Goal: Task Accomplishment & Management: Complete application form

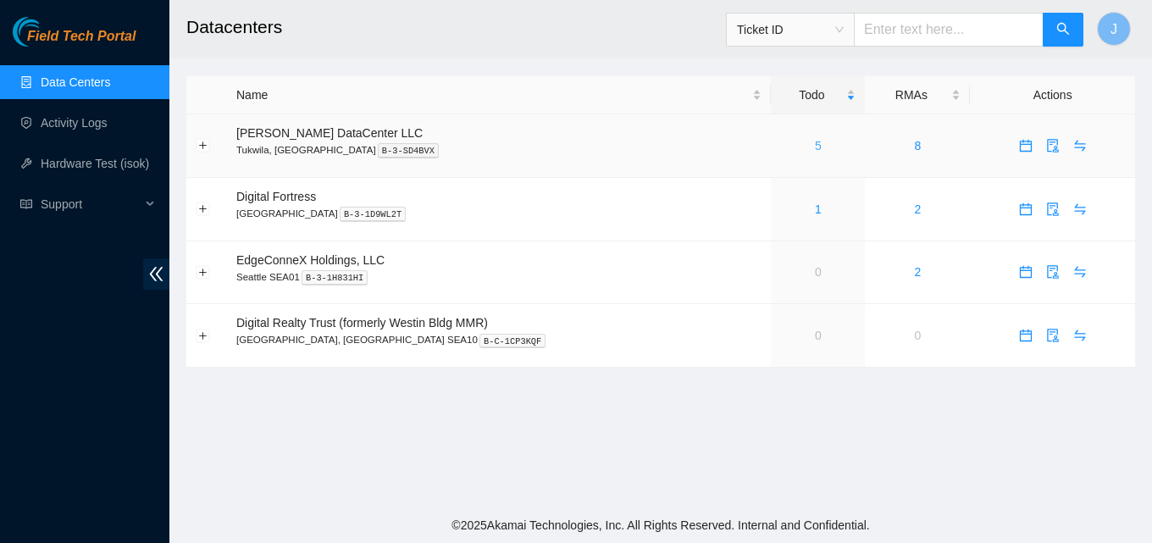
click at [815, 141] on link "5" at bounding box center [818, 146] width 7 height 14
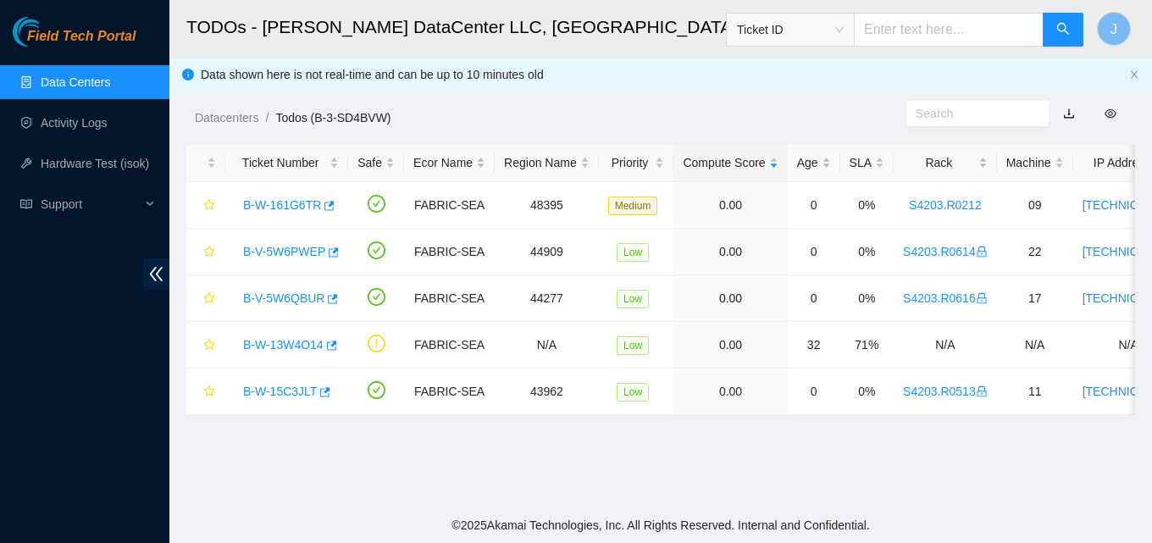
click at [0, 308] on div "Field Tech Portal Data Centers Activity Logs Hardware Test (isok) Support" at bounding box center [84, 280] width 169 height 526
click at [324, 394] on icon "button" at bounding box center [324, 392] width 12 height 12
click at [60, 39] on span "Field Tech Portal" at bounding box center [81, 37] width 108 height 16
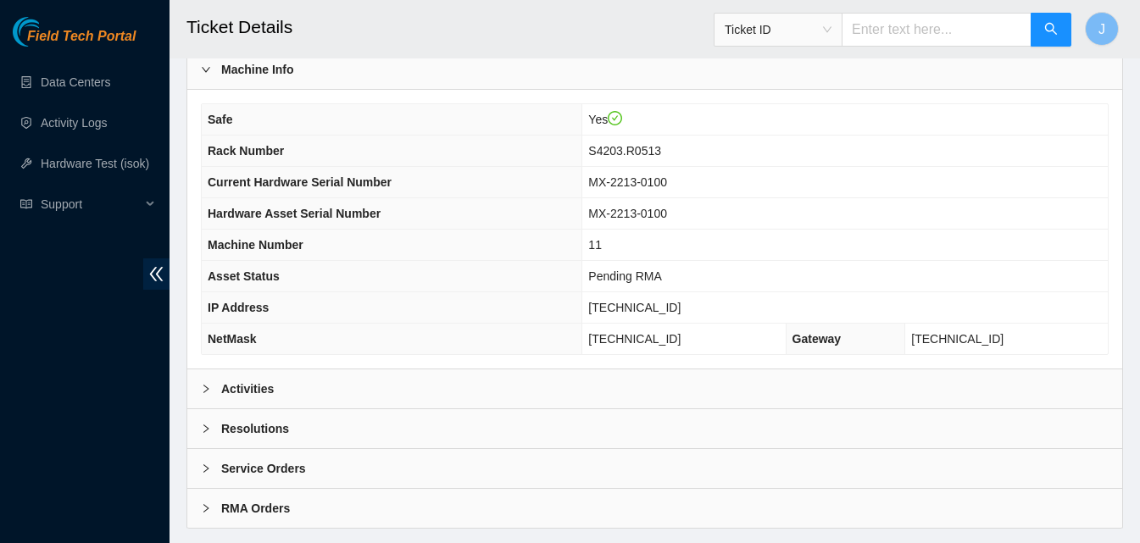
scroll to position [551, 0]
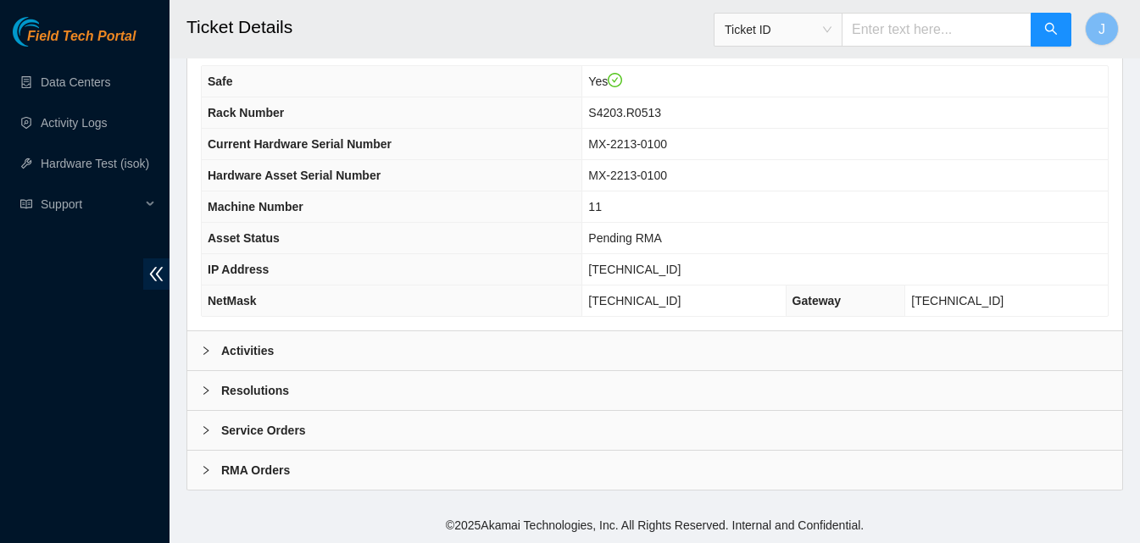
click at [420, 352] on div "Activities" at bounding box center [654, 350] width 934 height 39
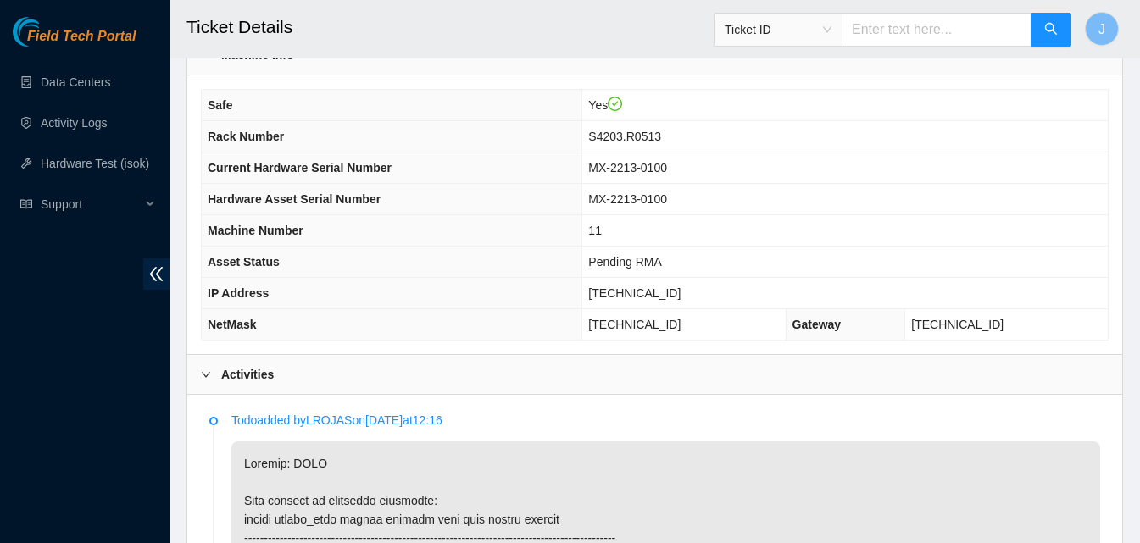
scroll to position [297, 0]
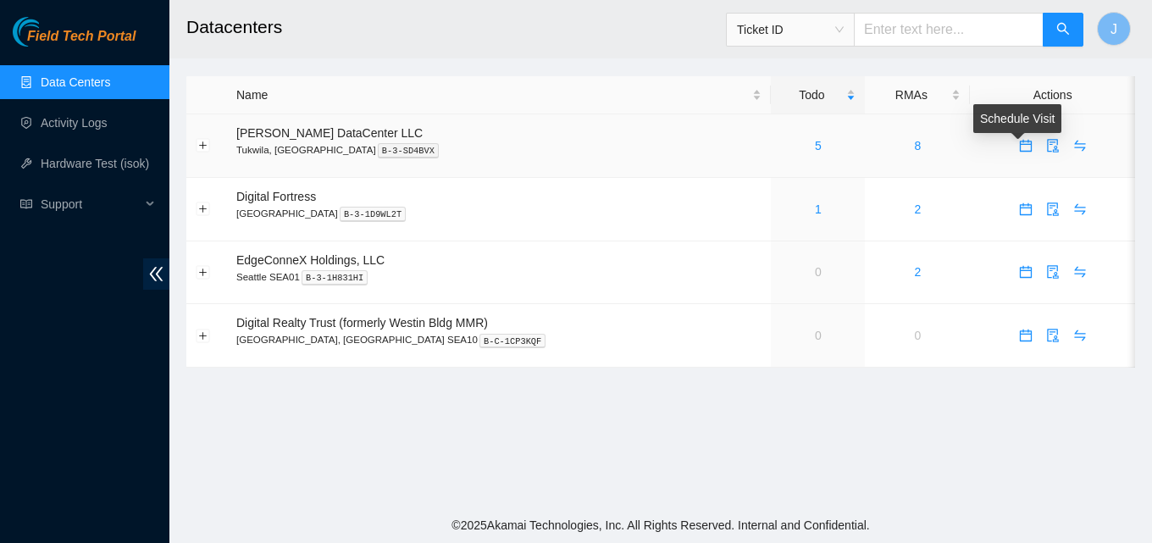
click at [1019, 145] on icon "calendar" at bounding box center [1026, 146] width 14 height 14
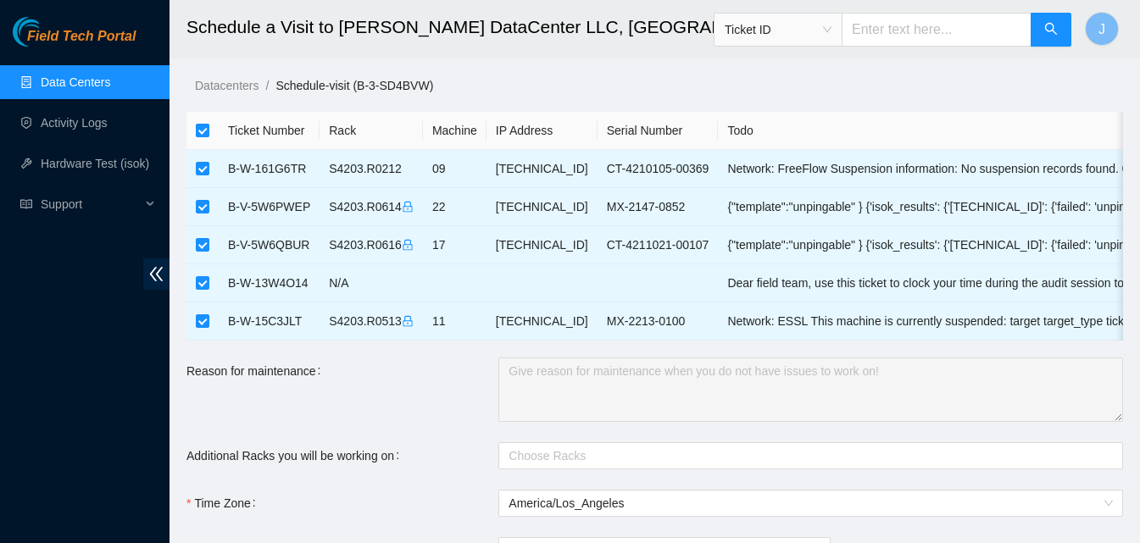
click at [197, 127] on input "checkbox" at bounding box center [203, 131] width 14 height 14
checkbox input "false"
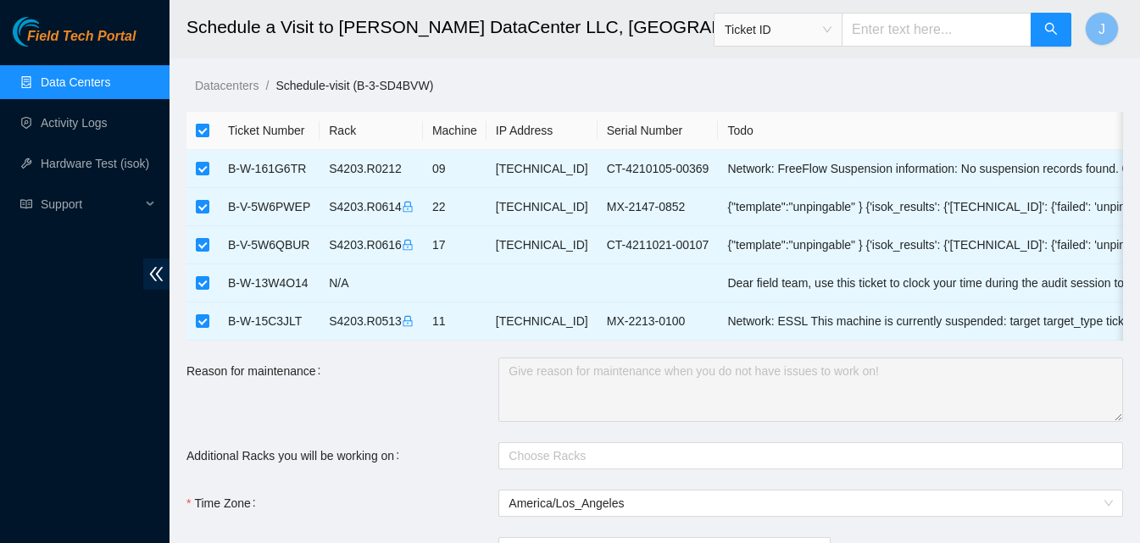
checkbox input "false"
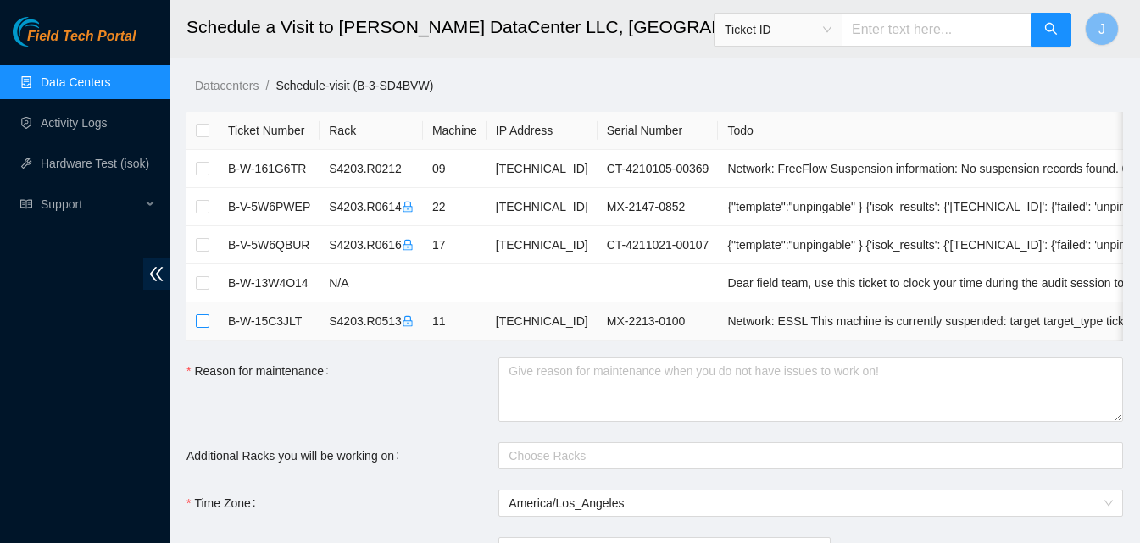
click at [205, 324] on input "checkbox" at bounding box center [203, 321] width 14 height 14
checkbox input "true"
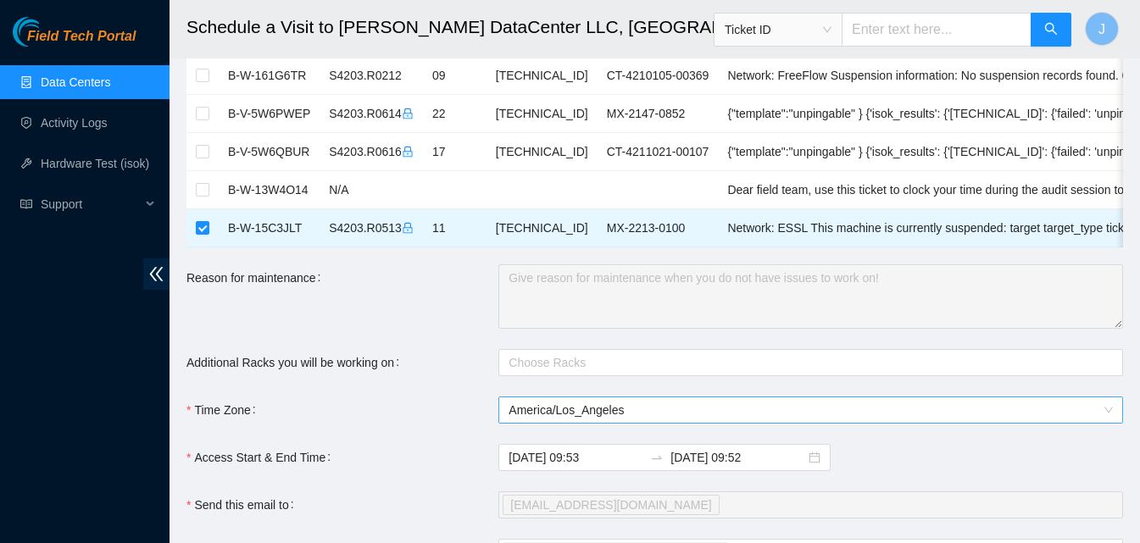
scroll to position [169, 0]
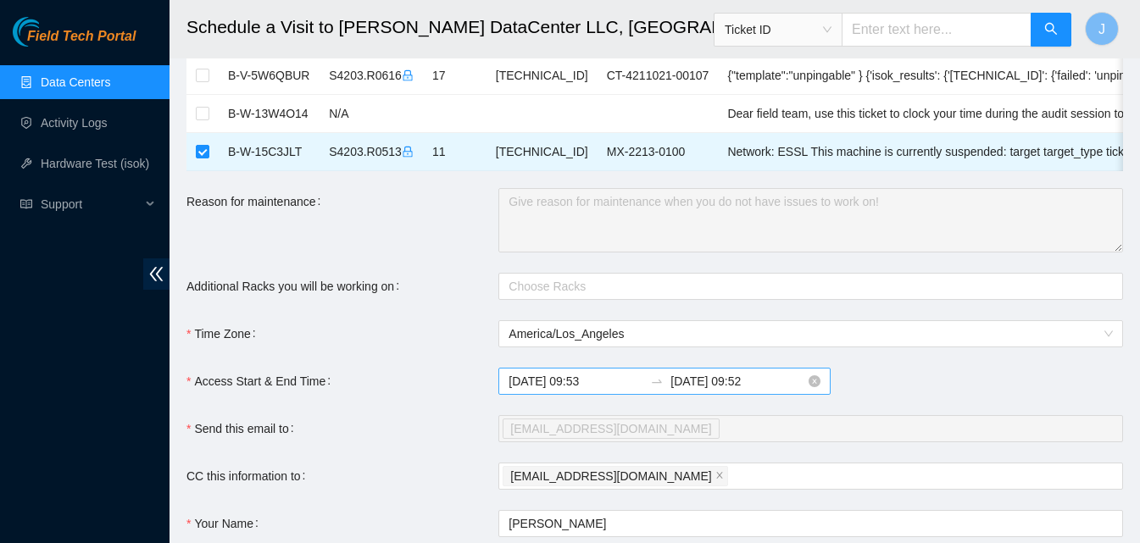
click at [569, 391] on input "2025-09-24 09:53" at bounding box center [575, 381] width 135 height 19
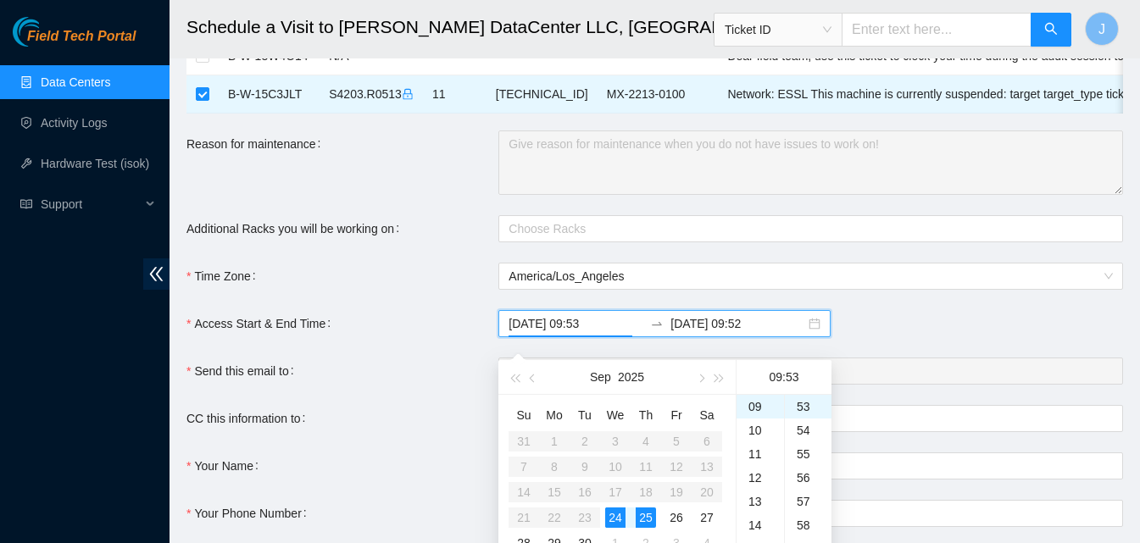
scroll to position [254, 0]
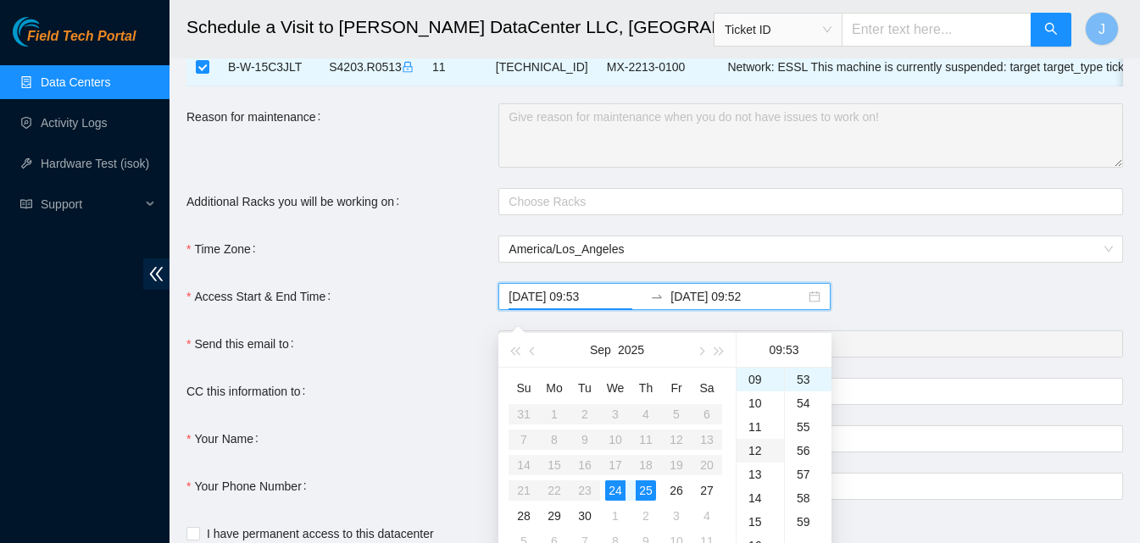
click at [754, 454] on div "12" at bounding box center [759, 451] width 47 height 24
click at [810, 429] on div "30" at bounding box center [808, 427] width 47 height 24
type input "2025-09-24 12:30"
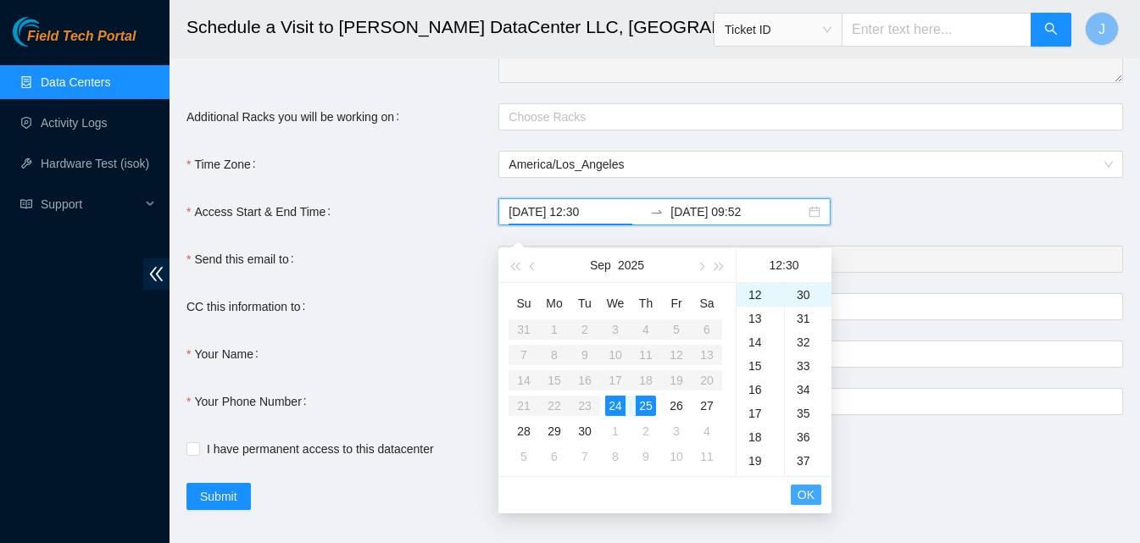
click at [806, 491] on span "OK" at bounding box center [805, 494] width 17 height 19
click at [761, 406] on div "17" at bounding box center [759, 400] width 47 height 24
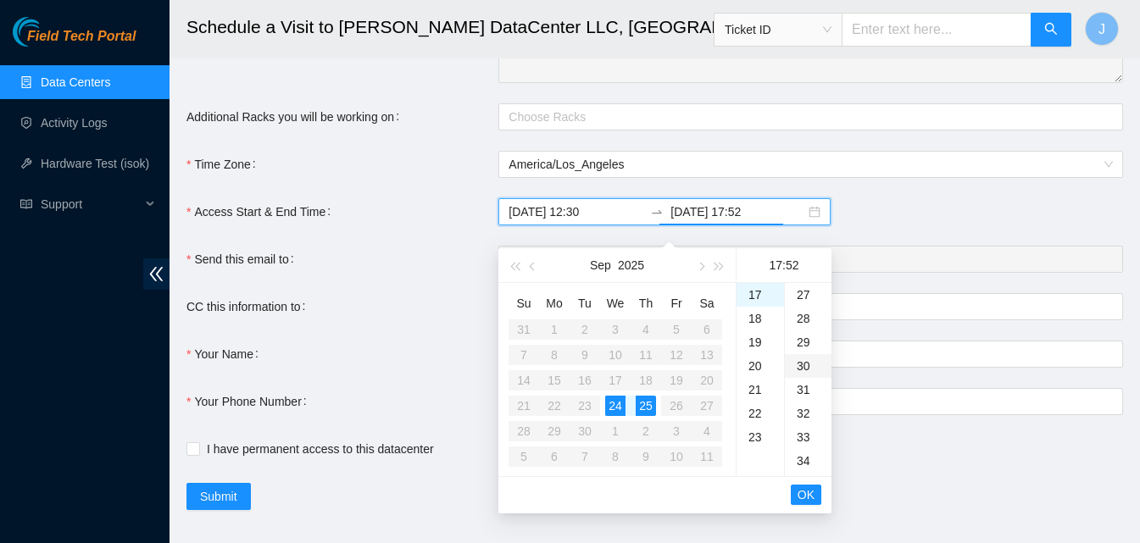
click at [803, 360] on div "30" at bounding box center [808, 366] width 47 height 24
click at [817, 502] on button "OK" at bounding box center [805, 495] width 30 height 20
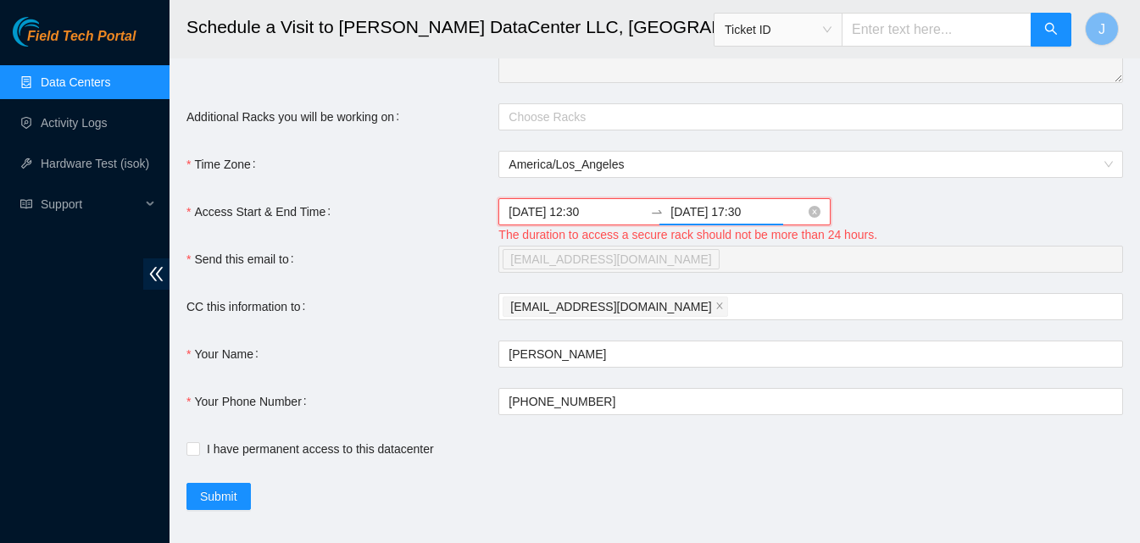
click at [672, 221] on input "2025-09-25 17:30" at bounding box center [737, 211] width 135 height 19
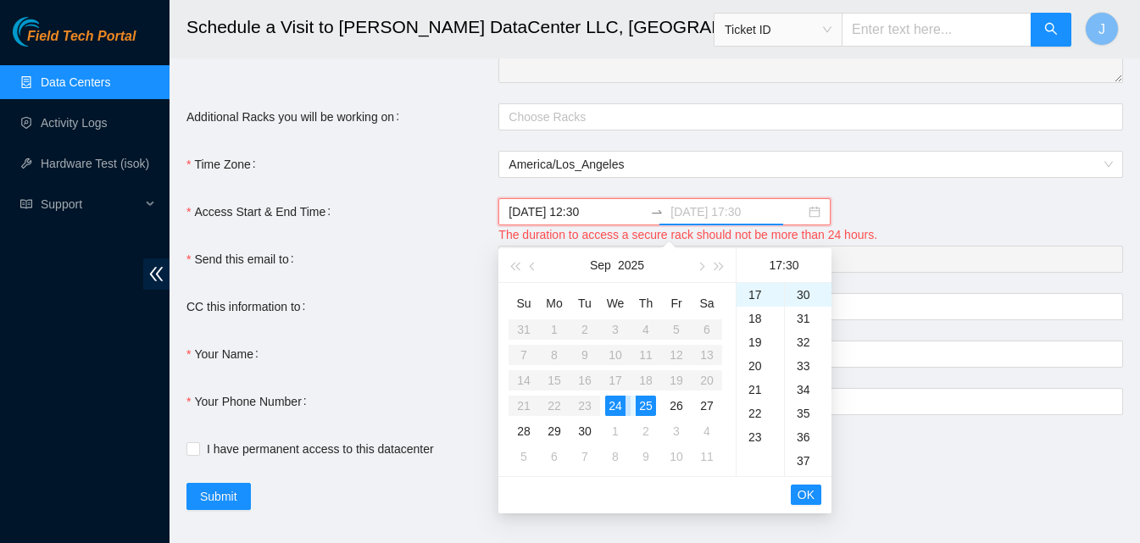
click at [618, 402] on div "24" at bounding box center [615, 406] width 20 height 20
type input "2025-09-24 17:30"
click at [801, 495] on span "OK" at bounding box center [805, 494] width 17 height 19
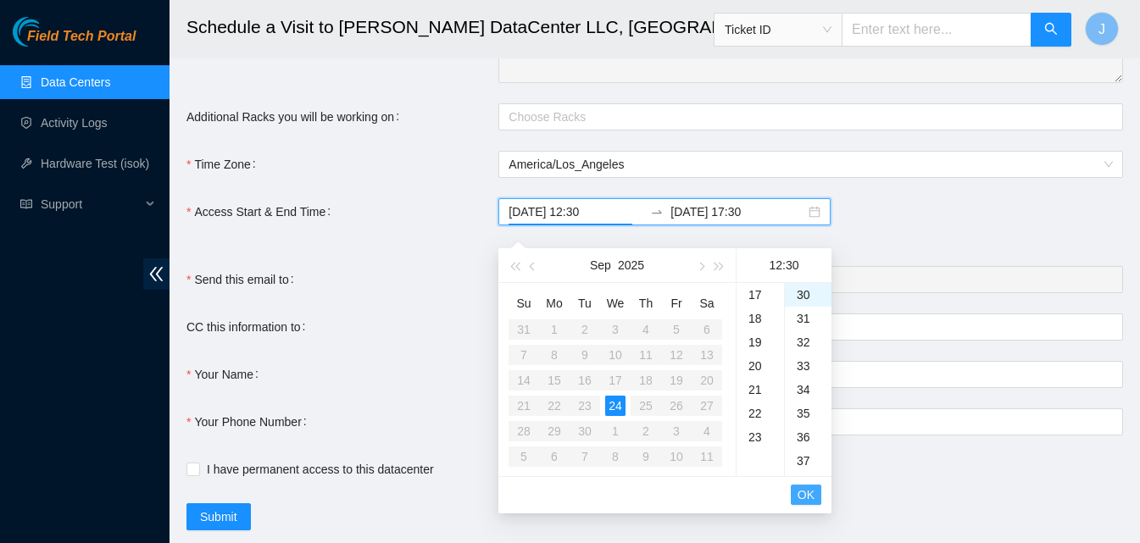
scroll to position [285, 0]
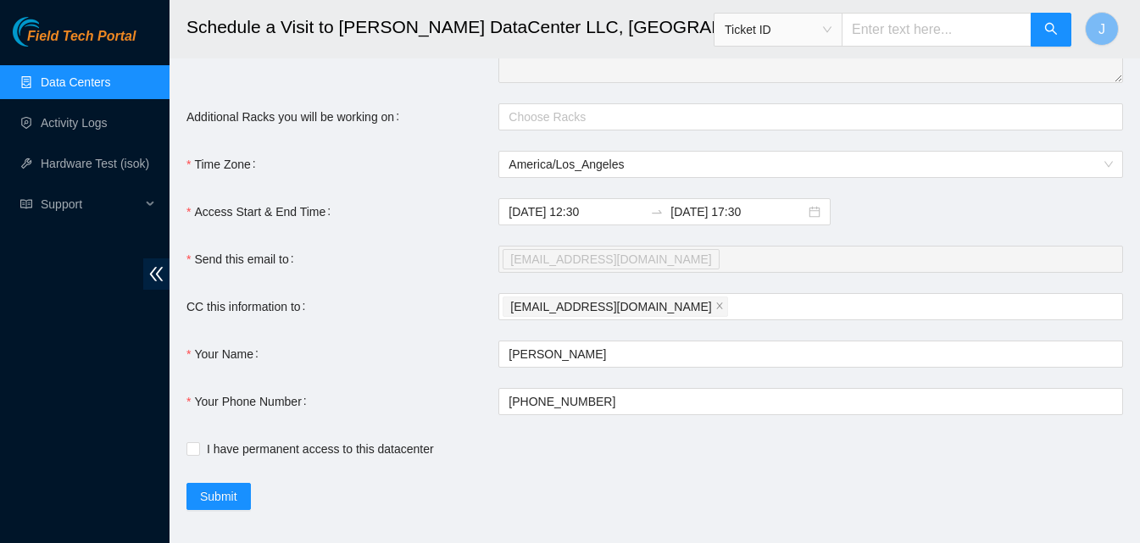
click at [968, 225] on div "2025-09-24 12:30 2025-09-24 17:30" at bounding box center [810, 211] width 624 height 27
click at [209, 457] on span "I have permanent access to this datacenter" at bounding box center [320, 449] width 241 height 19
click at [198, 454] on input "I have permanent access to this datacenter" at bounding box center [192, 448] width 12 height 12
checkbox input "true"
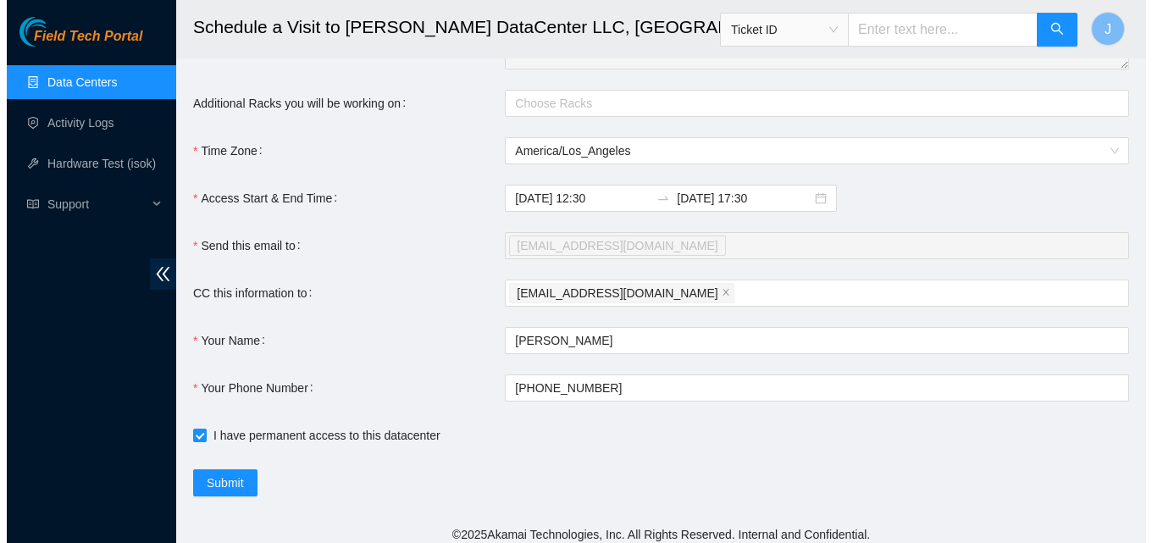
scroll to position [374, 0]
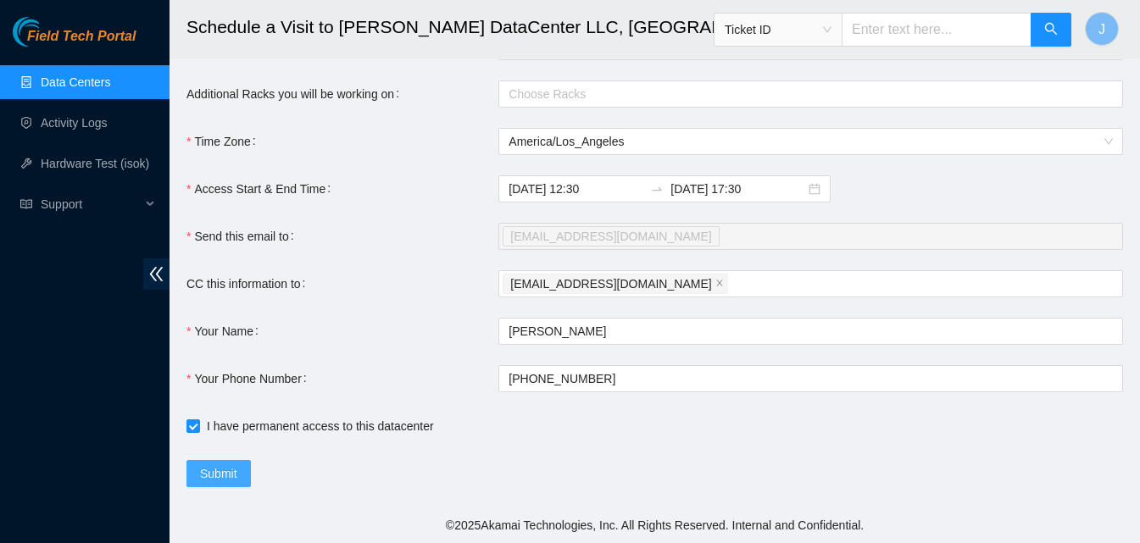
click at [208, 470] on span "Submit" at bounding box center [218, 473] width 37 height 19
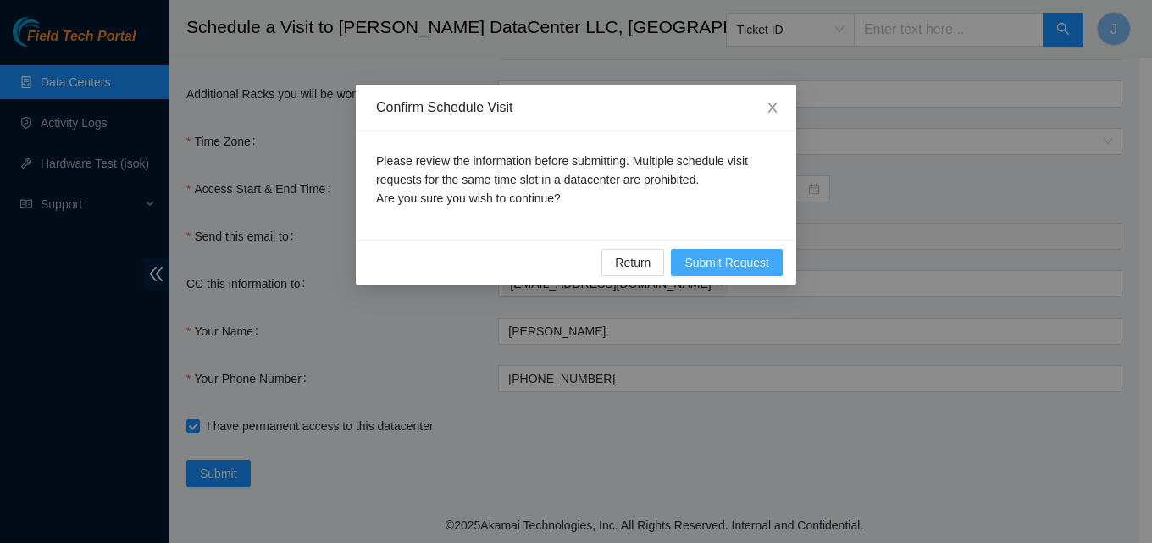
click at [738, 269] on span "Submit Request" at bounding box center [727, 262] width 85 height 19
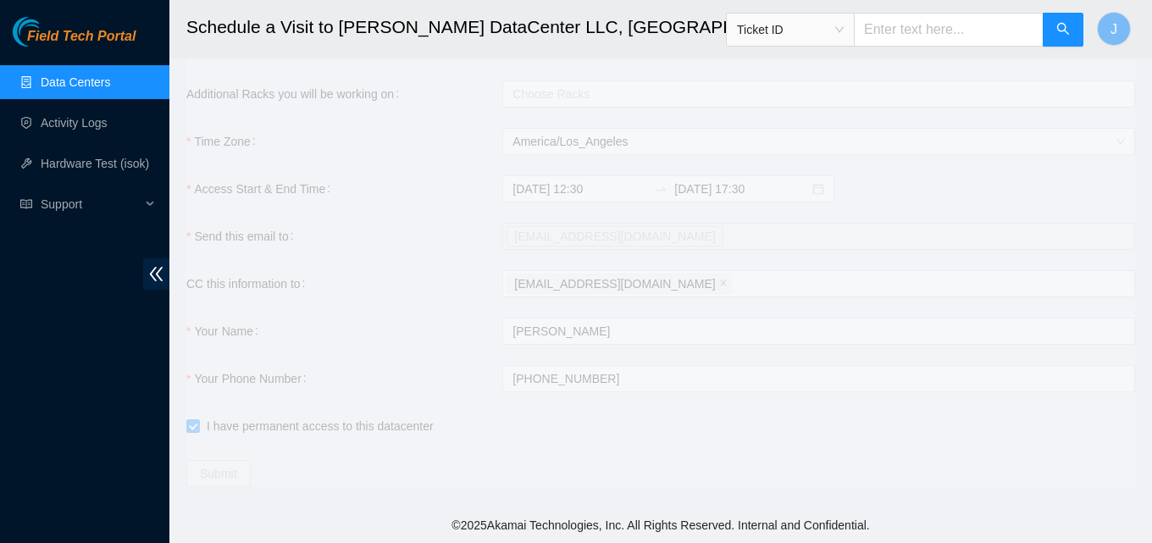
type input "2025-09-24 09:54"
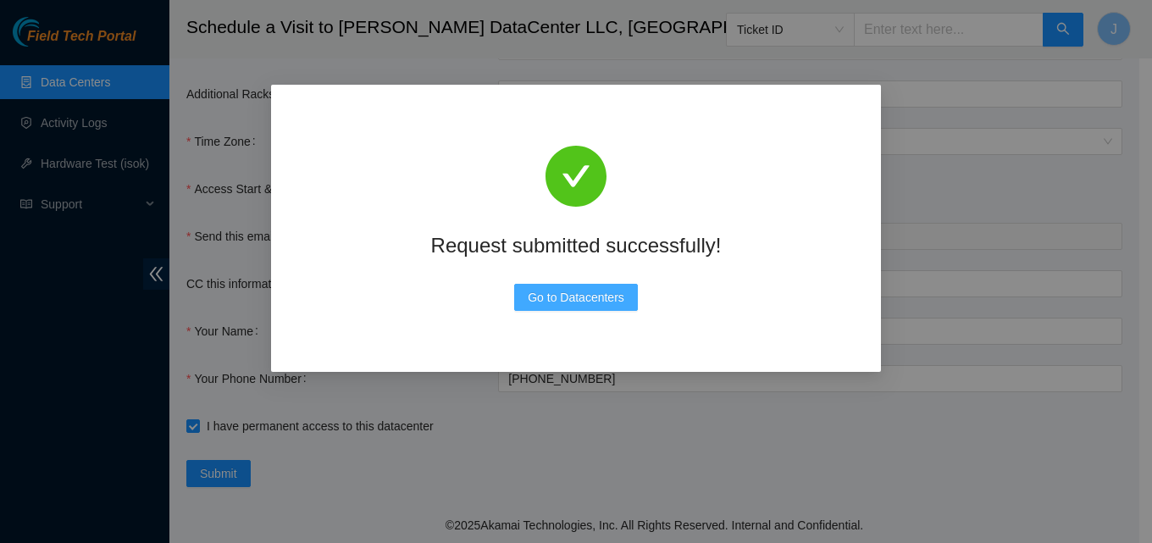
click at [568, 298] on span "Go to Datacenters" at bounding box center [576, 297] width 97 height 19
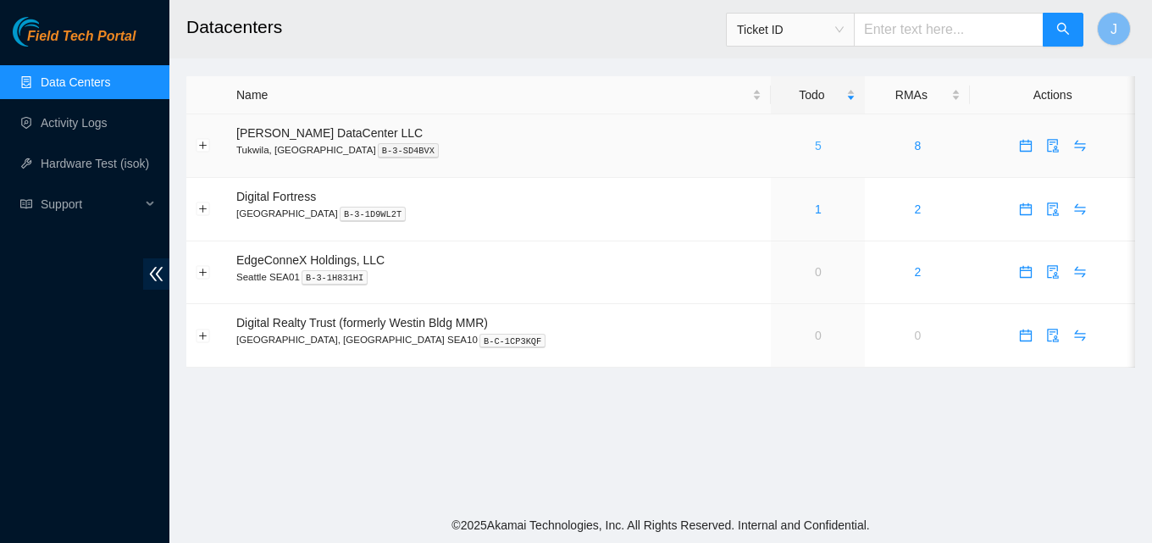
click at [815, 146] on link "5" at bounding box center [818, 146] width 7 height 14
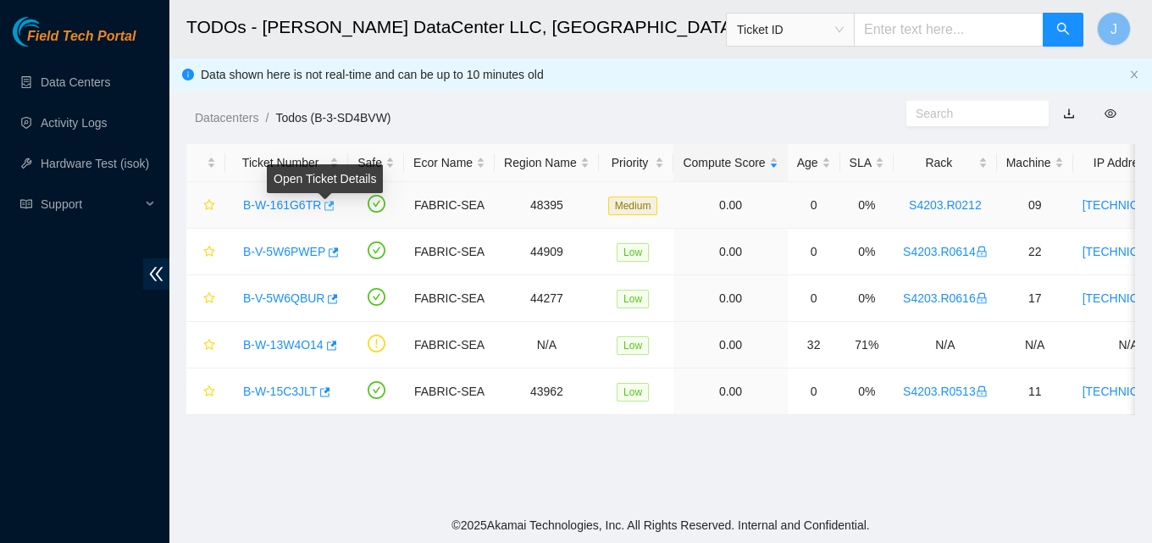
click at [326, 213] on span "button" at bounding box center [328, 207] width 12 height 14
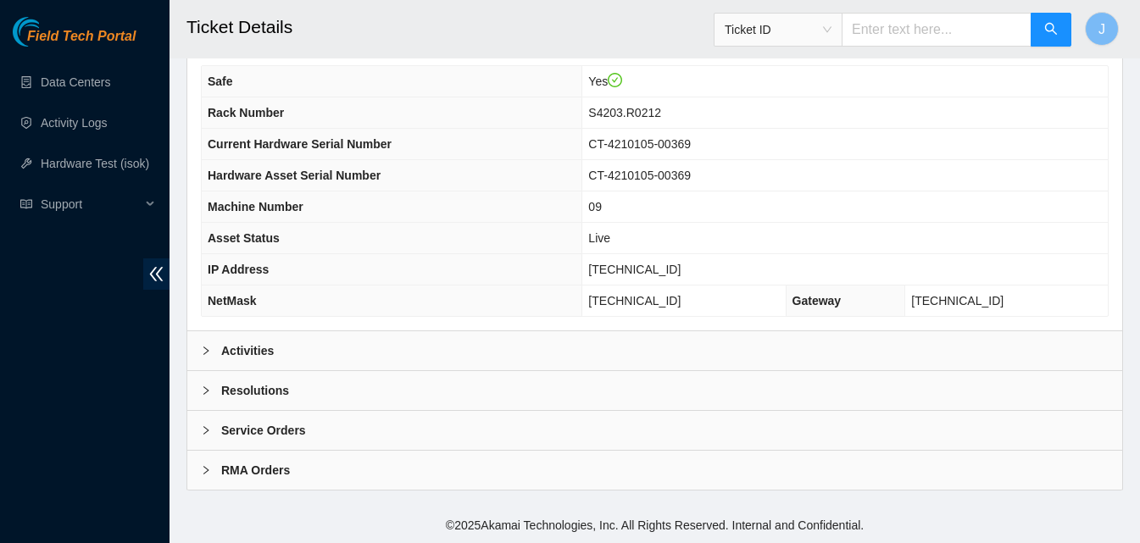
drag, startPoint x: 331, startPoint y: 350, endPoint x: 362, endPoint y: 338, distance: 32.7
click at [335, 350] on div "Activities" at bounding box center [654, 350] width 934 height 39
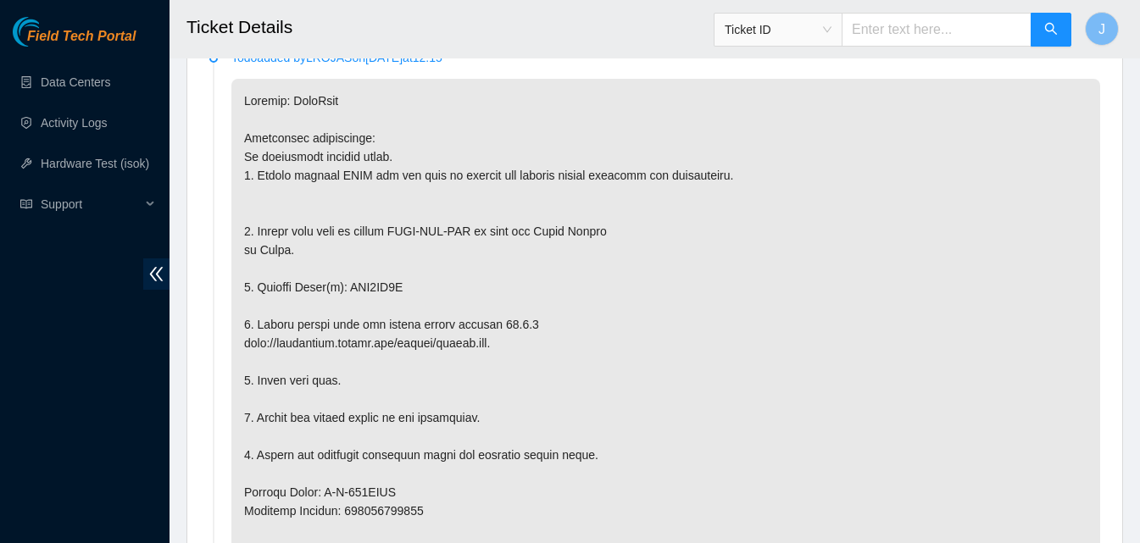
scroll to position [974, 0]
